Goal: Find specific page/section: Find specific page/section

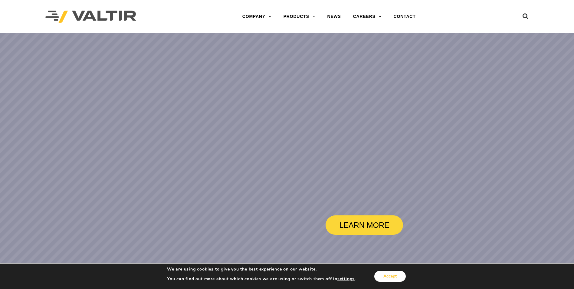
click at [394, 275] on button "Accept" at bounding box center [389, 275] width 31 height 11
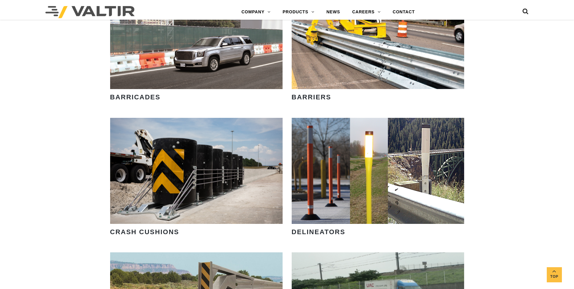
scroll to position [423, 0]
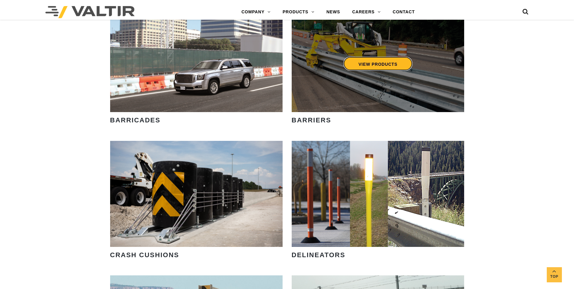
click at [357, 64] on link "VIEW PRODUCTS" at bounding box center [377, 64] width 69 height 14
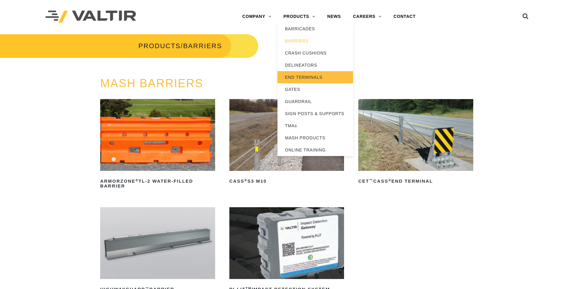
click at [299, 73] on link "END TERMINALS" at bounding box center [315, 77] width 76 height 12
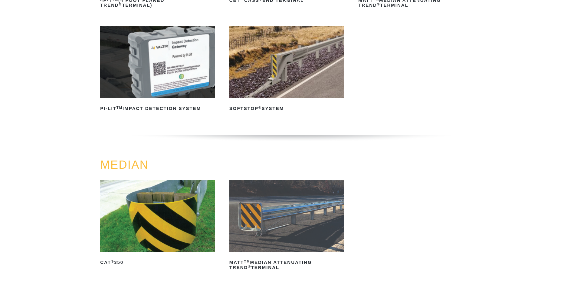
scroll to position [30, 0]
